Goal: Navigation & Orientation: Find specific page/section

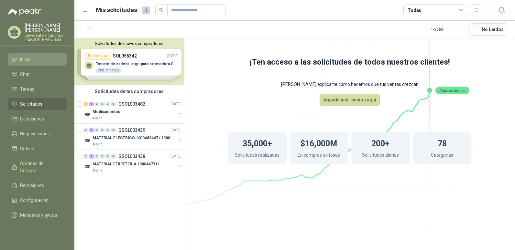
click at [25, 65] on link "Inicio" at bounding box center [37, 59] width 59 height 12
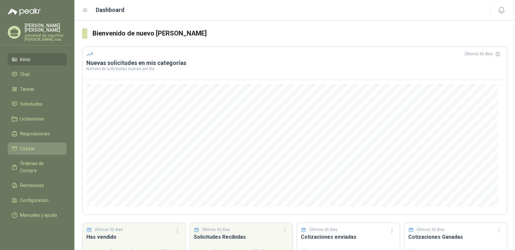
click at [28, 154] on link "Cotizar" at bounding box center [37, 149] width 59 height 12
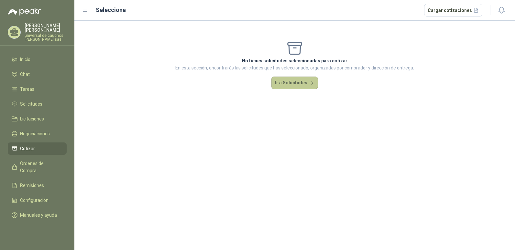
click at [300, 86] on button "Ir a Solicitudes" at bounding box center [295, 83] width 47 height 13
